Goal: Task Accomplishment & Management: Use online tool/utility

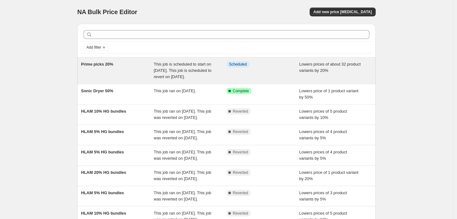
click at [136, 70] on div "Prime picks 20%" at bounding box center [117, 70] width 73 height 19
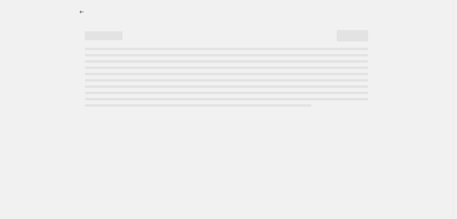
select select "percentage"
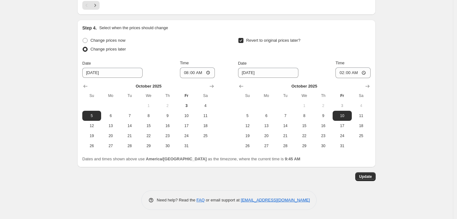
scroll to position [538, 0]
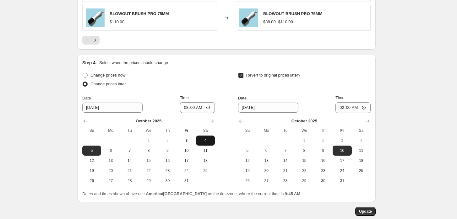
click at [202, 140] on span "4" at bounding box center [205, 140] width 14 height 5
type input "10/4/2025"
click at [191, 109] on input "08:00" at bounding box center [197, 107] width 35 height 11
type input "09:00"
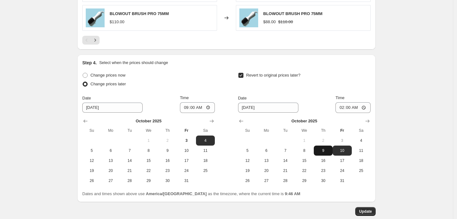
click at [323, 154] on button "9" at bounding box center [323, 151] width 19 height 10
type input "10/9/2025"
click at [343, 110] on input "02:00" at bounding box center [352, 107] width 35 height 11
type input "08:00"
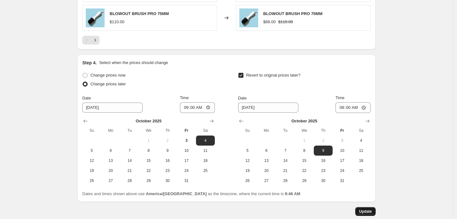
click at [365, 210] on span "Update" at bounding box center [365, 211] width 13 height 5
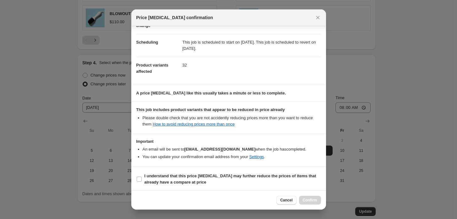
scroll to position [43, 0]
click at [139, 177] on input "I understand that this price change job may further reduce the prices of items …" at bounding box center [139, 178] width 5 height 5
checkbox input "true"
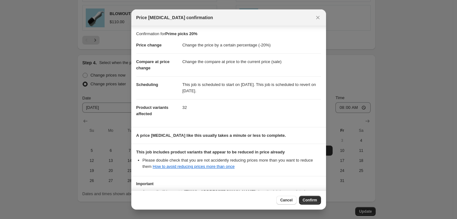
scroll to position [0, 0]
click at [317, 17] on icon "Close" at bounding box center [318, 17] width 6 height 6
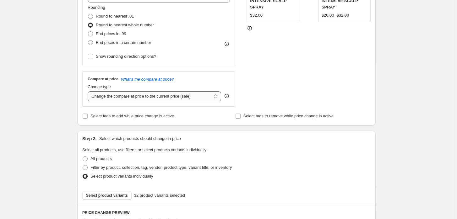
scroll to position [189, 0]
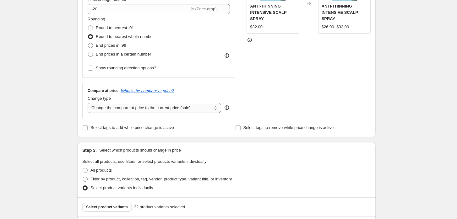
click at [217, 109] on select "Change the compare at price to the current price (sale) Change the compare at p…" at bounding box center [154, 108] width 133 height 10
click at [349, 83] on div "STOREFRONT EXAMPLE ANTI-THINNING INTENSIVE SCALP SPRAY $32.00 Changed to ANTI-T…" at bounding box center [308, 42] width 124 height 154
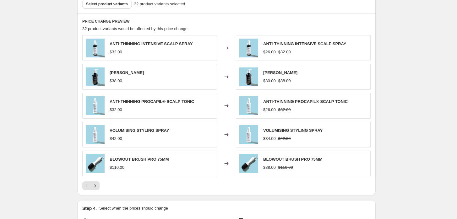
scroll to position [503, 0]
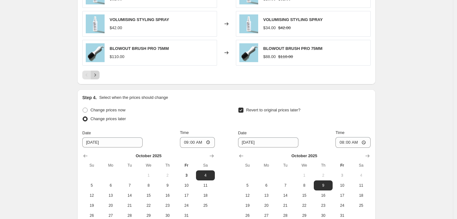
click at [97, 77] on icon "Next" at bounding box center [95, 75] width 6 height 6
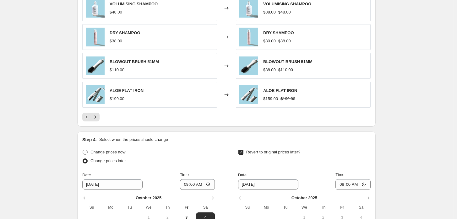
scroll to position [433, 0]
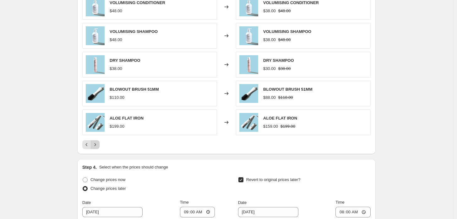
click at [98, 143] on icon "Next" at bounding box center [95, 145] width 6 height 6
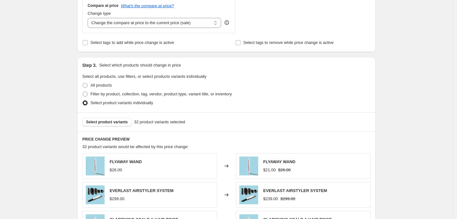
scroll to position [259, 0]
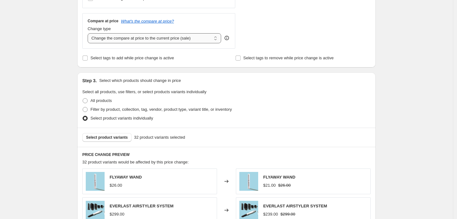
click at [203, 38] on select "Change the compare at price to the current price (sale) Change the compare at p…" at bounding box center [154, 38] width 133 height 10
click at [89, 33] on select "Change the compare at price to the current price (sale) Change the compare at p…" at bounding box center [154, 38] width 133 height 10
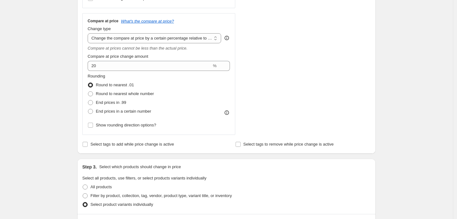
click at [258, 96] on div "STOREFRONT EXAMPLE FLYAWAY WAND $26.00 Changed to FLYAWAY WAND $21.00 $31.20" at bounding box center [308, 15] width 124 height 240
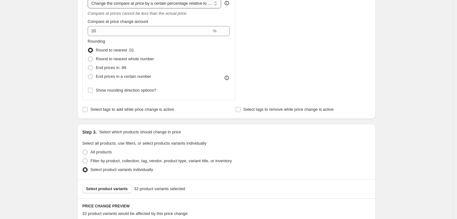
scroll to position [293, 0]
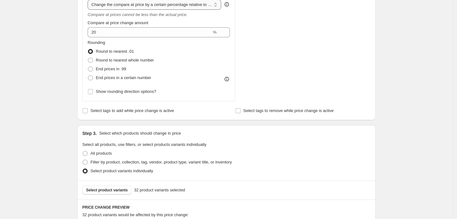
click at [201, 5] on select "Change the compare at price to the current price (sale) Change the compare at p…" at bounding box center [154, 5] width 133 height 10
click at [89, 0] on select "Change the compare at price to the current price (sale) Change the compare at p…" at bounding box center [154, 5] width 133 height 10
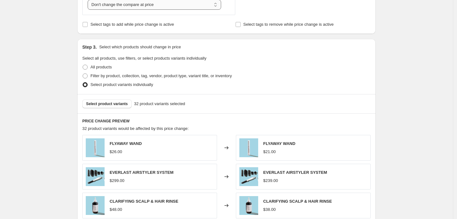
click at [190, 8] on select "Change the compare at price to the current price (sale) Change the compare at p…" at bounding box center [154, 5] width 133 height 10
click at [89, 0] on select "Change the compare at price to the current price (sale) Change the compare at p…" at bounding box center [154, 5] width 133 height 10
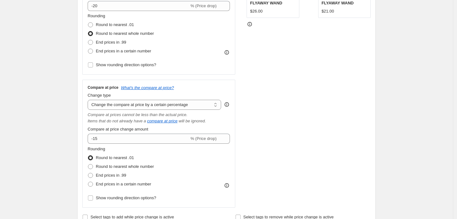
scroll to position [188, 0]
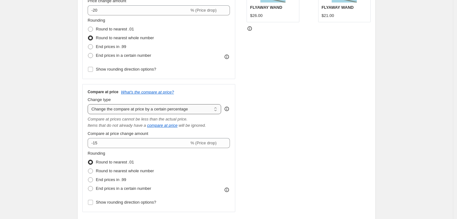
click at [191, 110] on select "Change the compare at price to the current price (sale) Change the compare at p…" at bounding box center [154, 109] width 133 height 10
select select "ep"
click at [89, 104] on select "Change the compare at price to the current price (sale) Change the compare at p…" at bounding box center [154, 109] width 133 height 10
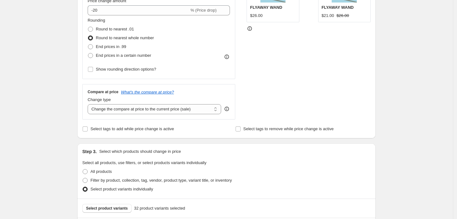
click at [208, 128] on div "Select tags to add while price change is active" at bounding box center [149, 129] width 135 height 9
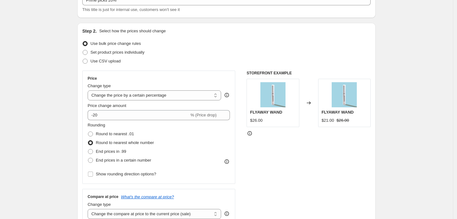
scroll to position [13, 0]
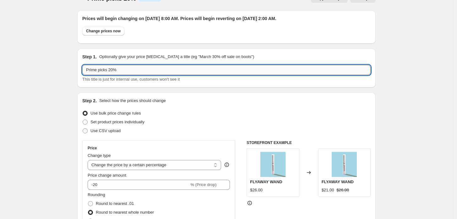
click at [295, 73] on input "Prime picks 20%" at bounding box center [226, 70] width 288 height 10
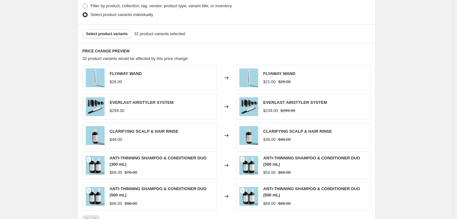
scroll to position [362, 0]
type input "Prime picks 20% - singles"
click at [122, 33] on span "Select product variants" at bounding box center [107, 34] width 42 height 5
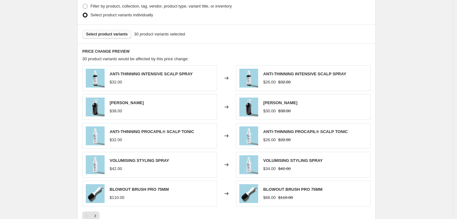
click at [416, 61] on div "Prime picks 20%. This page is ready Prime picks 20% Info Scheduled Copy to new …" at bounding box center [226, 34] width 453 height 792
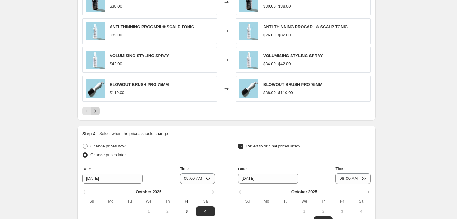
click at [96, 112] on icon "Next" at bounding box center [95, 111] width 2 height 3
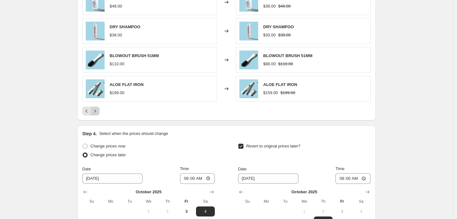
click at [96, 112] on icon "Next" at bounding box center [95, 111] width 2 height 3
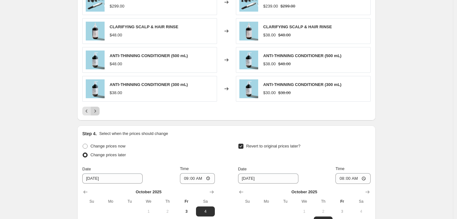
click at [96, 112] on icon "Next" at bounding box center [95, 111] width 2 height 3
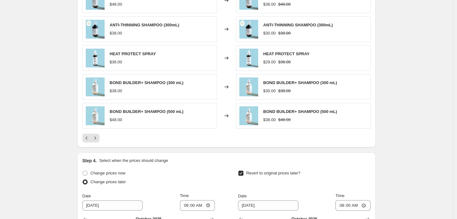
scroll to position [397, 0]
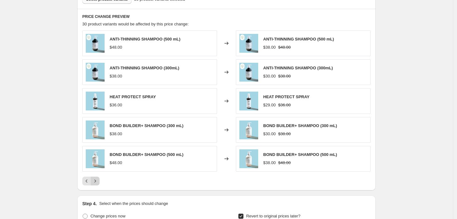
click at [96, 180] on icon "Next" at bounding box center [95, 181] width 2 height 3
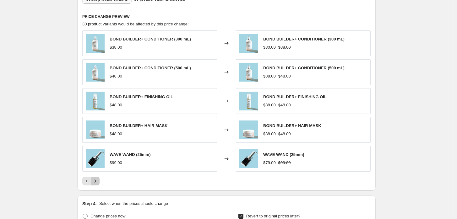
click at [95, 180] on icon "Next" at bounding box center [95, 181] width 6 height 6
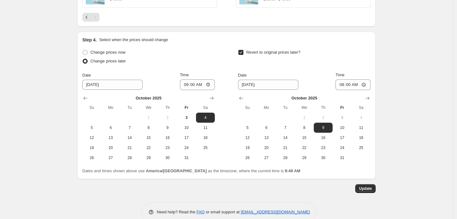
scroll to position [573, 0]
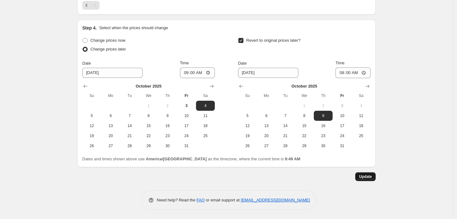
click at [365, 176] on span "Update" at bounding box center [365, 176] width 13 height 5
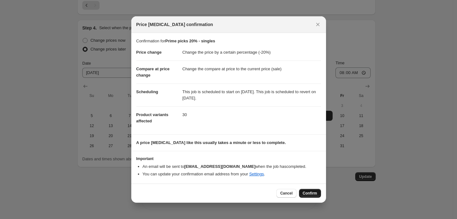
click at [316, 193] on span "Confirm" at bounding box center [310, 193] width 14 height 5
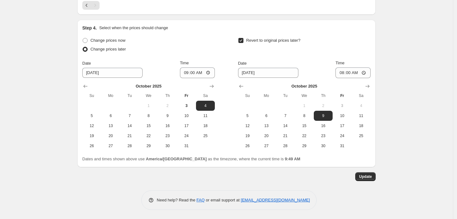
click at [364, 177] on span "Update" at bounding box center [365, 176] width 13 height 5
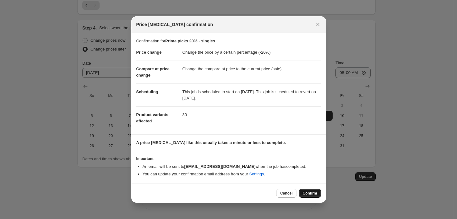
click at [308, 196] on button "Confirm" at bounding box center [310, 193] width 22 height 9
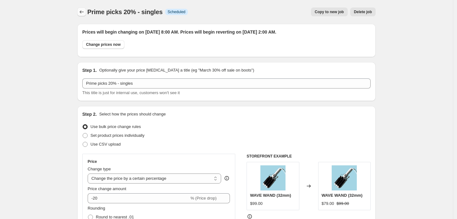
click at [79, 14] on button "Price change jobs" at bounding box center [81, 12] width 9 height 9
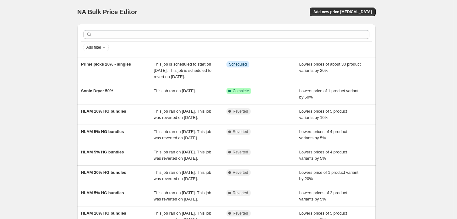
scroll to position [35, 0]
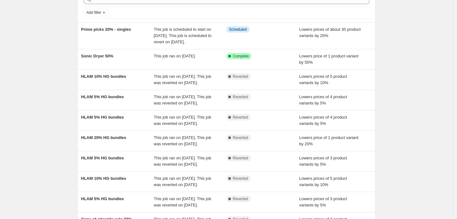
click at [424, 64] on div "NA Bulk Price Editor. This page is ready NA Bulk Price Editor Add new price cha…" at bounding box center [226, 130] width 453 height 330
